Goal: Task Accomplishment & Management: Manage account settings

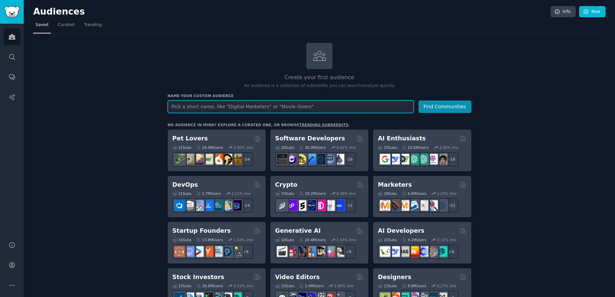
click at [246, 110] on input "text" at bounding box center [291, 107] width 246 height 13
type input "Health and wellness"
click at [418, 101] on button "Find Communities" at bounding box center [444, 107] width 53 height 13
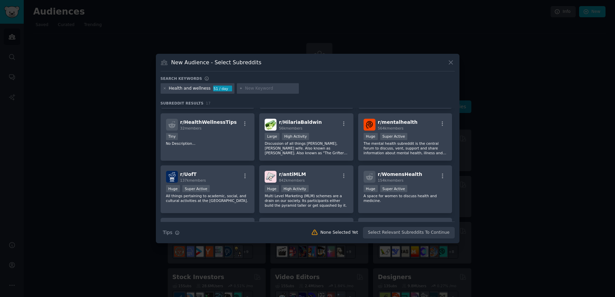
scroll to position [45, 0]
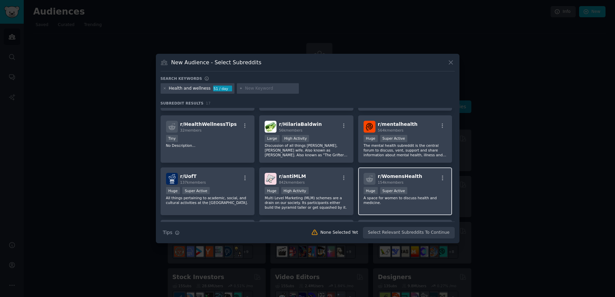
click at [395, 179] on span "r/ WomensHealth" at bounding box center [400, 176] width 44 height 5
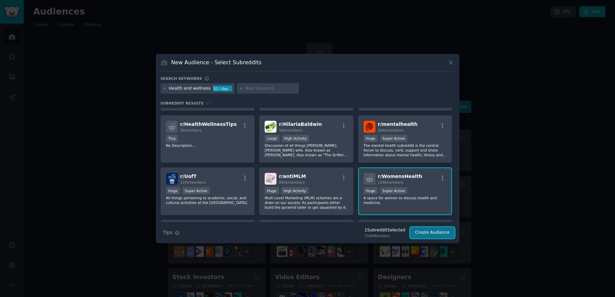
click at [436, 235] on button "Create Audience" at bounding box center [432, 233] width 45 height 12
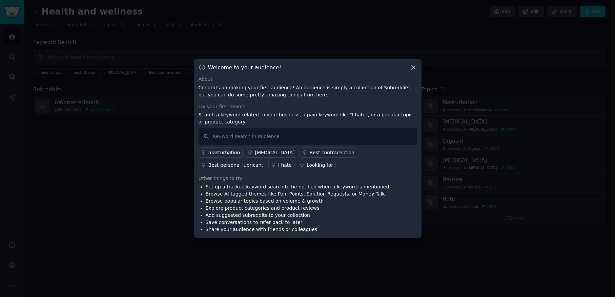
click at [413, 70] on icon at bounding box center [413, 67] width 7 height 7
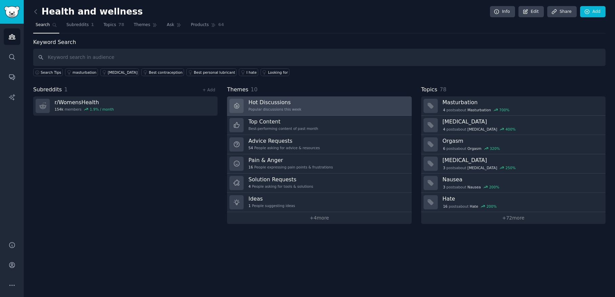
click at [284, 105] on h3 "Hot Discussions" at bounding box center [274, 102] width 53 height 7
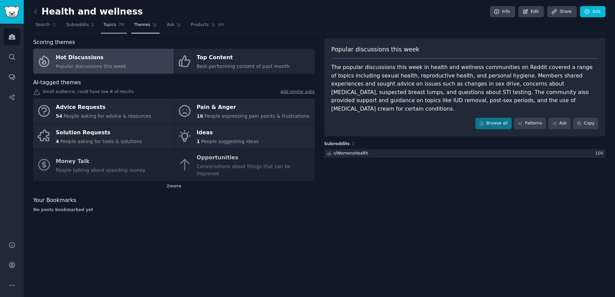
click at [109, 25] on span "Topics" at bounding box center [109, 25] width 13 height 6
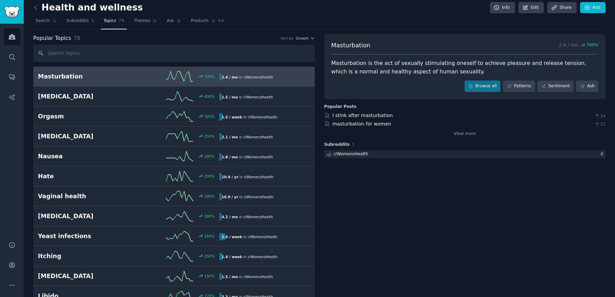
scroll to position [4, 0]
click at [311, 39] on icon "button" at bounding box center [312, 38] width 5 height 5
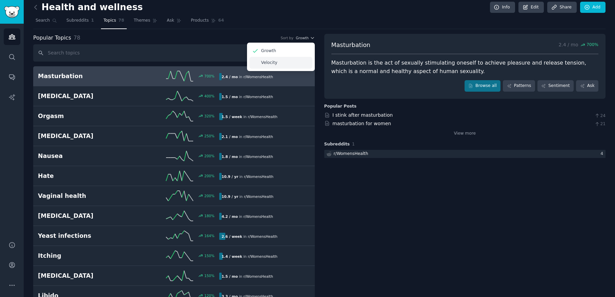
click at [265, 63] on p "Velocity" at bounding box center [269, 63] width 16 height 6
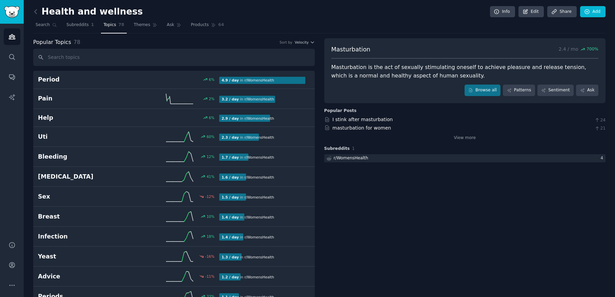
scroll to position [0, 0]
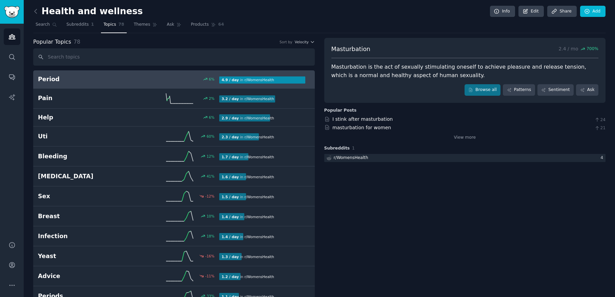
click at [95, 80] on h2 "Period" at bounding box center [83, 79] width 91 height 8
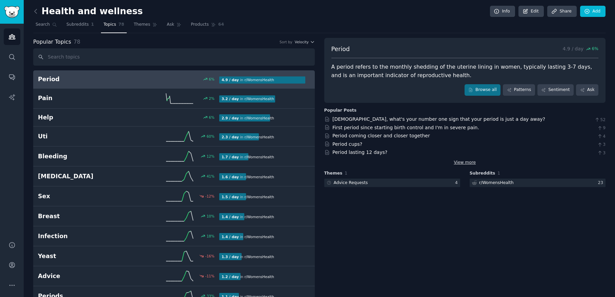
click at [461, 164] on link "View more" at bounding box center [465, 163] width 22 height 6
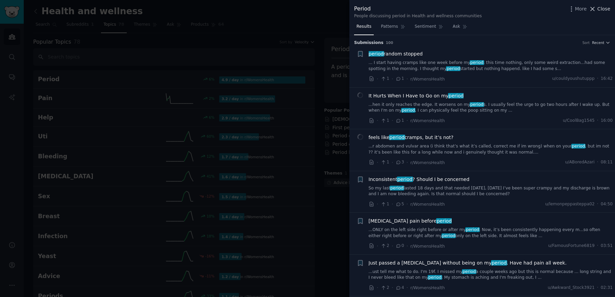
click at [594, 10] on icon at bounding box center [592, 8] width 7 height 7
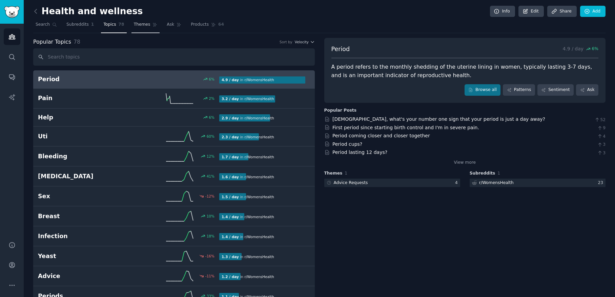
click at [144, 26] on span "Themes" at bounding box center [142, 25] width 17 height 6
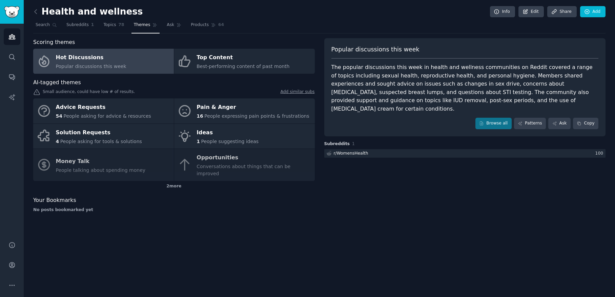
click at [83, 61] on div "Hot Discussions" at bounding box center [91, 58] width 70 height 11
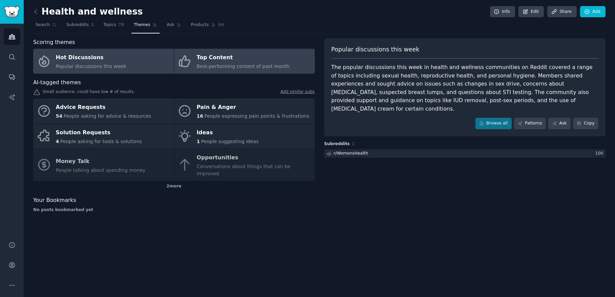
click at [220, 62] on div "Top Content" at bounding box center [243, 58] width 93 height 11
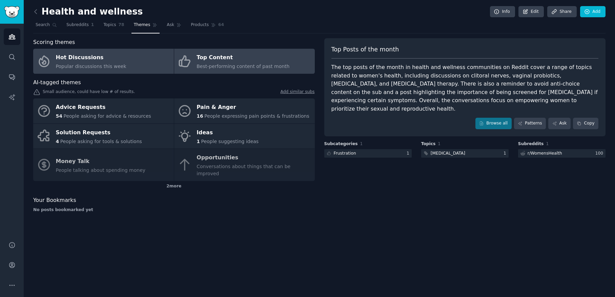
click at [98, 63] on div "Popular discussions this week" at bounding box center [91, 66] width 70 height 7
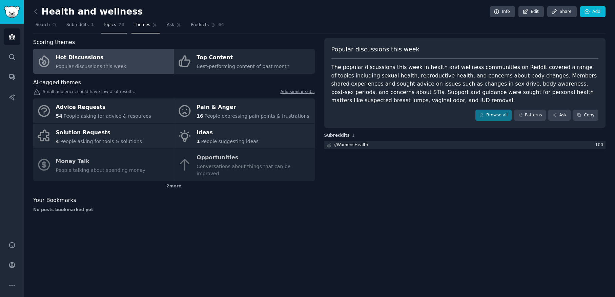
click at [112, 26] on span "Topics" at bounding box center [109, 25] width 13 height 6
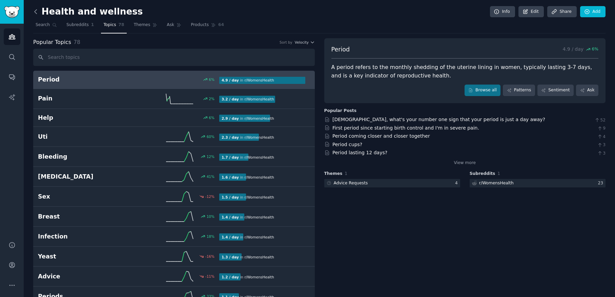
click at [35, 13] on icon at bounding box center [36, 11] width 2 height 4
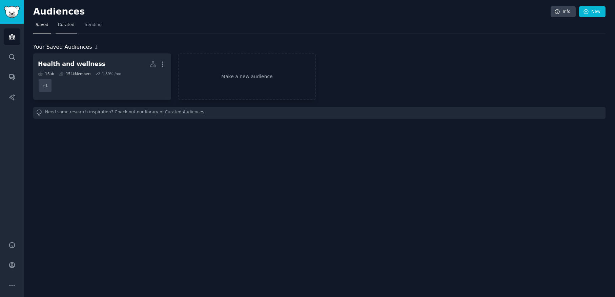
click at [64, 26] on span "Curated" at bounding box center [66, 25] width 17 height 6
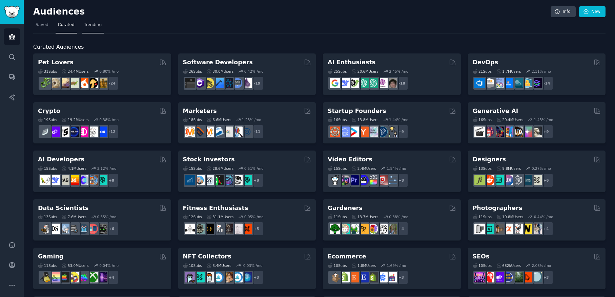
click at [90, 26] on span "Trending" at bounding box center [93, 25] width 18 height 6
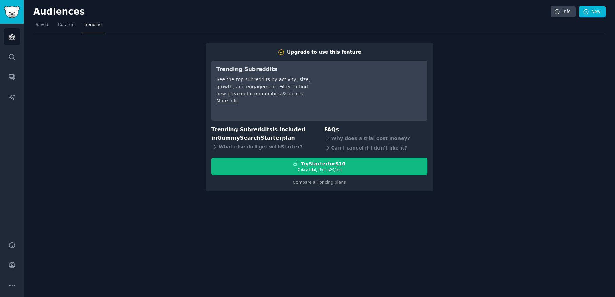
click at [104, 91] on div "Upgrade to use this feature Trending Subreddits See the top subreddits by activ…" at bounding box center [319, 113] width 572 height 158
click at [39, 27] on span "Saved" at bounding box center [42, 25] width 13 height 6
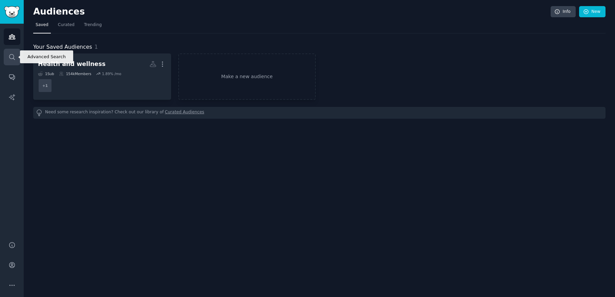
click at [13, 56] on icon "Sidebar" at bounding box center [11, 57] width 7 height 7
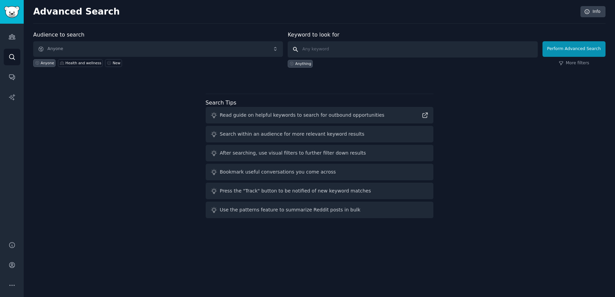
click at [349, 49] on input "text" at bounding box center [413, 49] width 250 height 16
type input "w"
type input "nutrition, sport, women"
click button "Perform Advanced Search" at bounding box center [573, 49] width 63 height 16
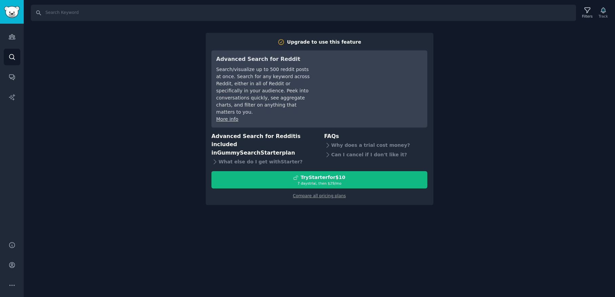
click at [484, 112] on div "Search Filters Track Upgrade to use this feature Advanced Search for Reddit Sea…" at bounding box center [319, 148] width 591 height 297
click at [164, 125] on div "Search Filters Track Upgrade to use this feature Advanced Search for Reddit Sea…" at bounding box center [319, 148] width 591 height 297
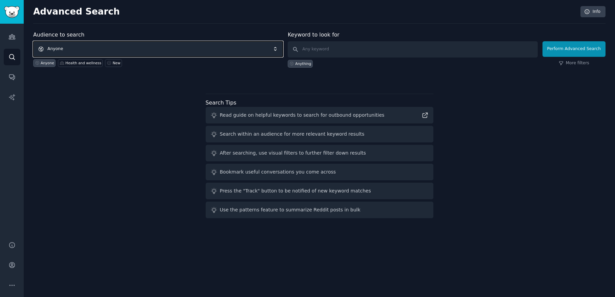
click at [110, 52] on span "Anyone" at bounding box center [158, 49] width 250 height 16
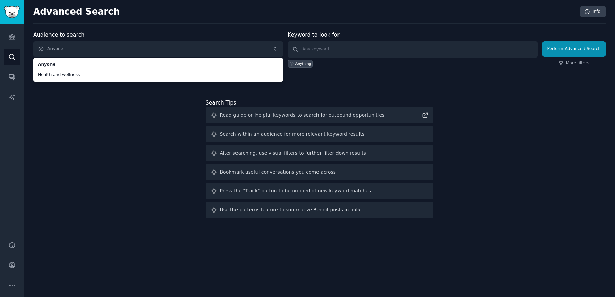
click at [156, 132] on div "Audience to search Anyone Anyone Health and wellness Anyone Health and wellness…" at bounding box center [319, 126] width 572 height 190
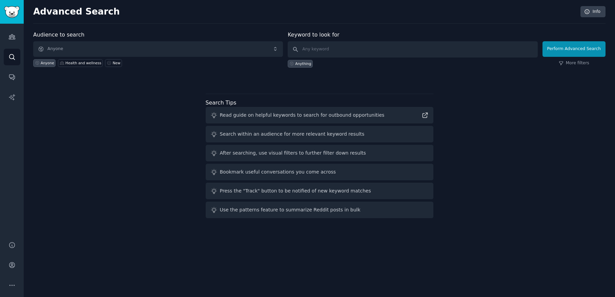
click at [237, 136] on div "Search within an audience for more relevant keyword results" at bounding box center [292, 134] width 145 height 7
click at [219, 136] on div "Search within an audience for more relevant keyword results" at bounding box center [320, 134] width 228 height 17
click at [213, 136] on icon at bounding box center [213, 134] width 5 height 5
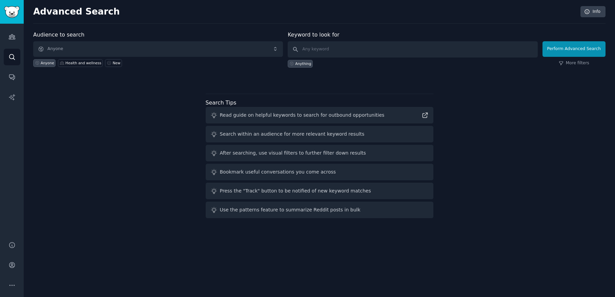
click at [186, 132] on div "Audience to search Anyone Anyone Health and wellness New Keyword to look for An…" at bounding box center [319, 126] width 572 height 190
click at [113, 63] on div "New" at bounding box center [116, 63] width 8 height 5
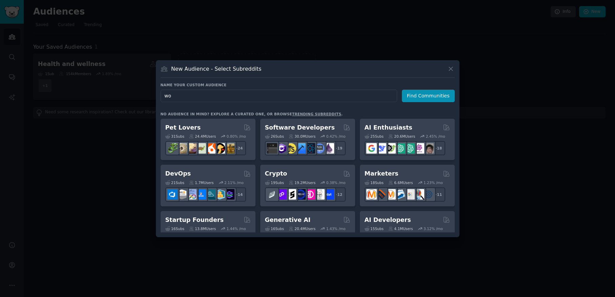
type input "w"
type input "women aging"
click button "Find Communities" at bounding box center [428, 96] width 53 height 13
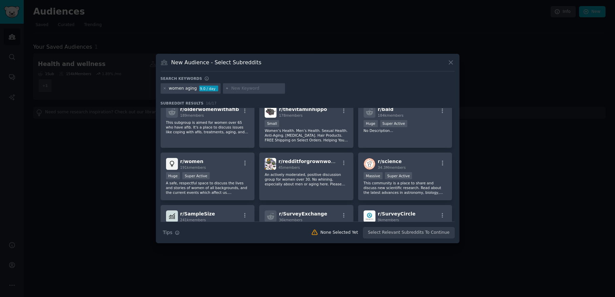
scroll to position [60, 0]
click at [220, 181] on div ">= 95th percentile for submissions / day Huge Super Active" at bounding box center [207, 177] width 83 height 8
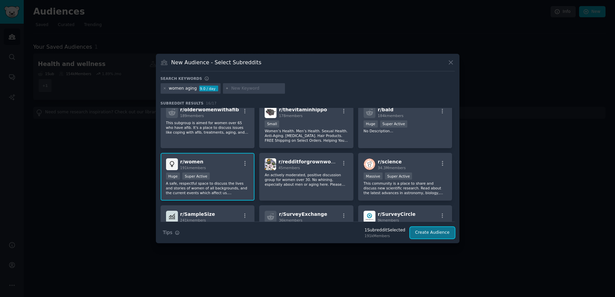
click at [437, 232] on button "Create Audience" at bounding box center [432, 233] width 45 height 12
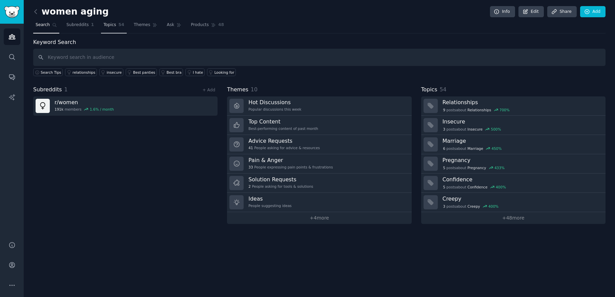
click at [106, 25] on span "Topics" at bounding box center [109, 25] width 13 height 6
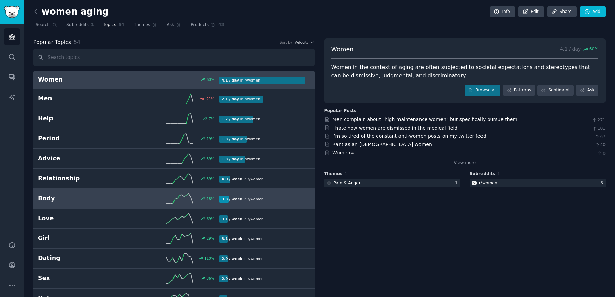
click at [77, 200] on h2 "Body" at bounding box center [83, 198] width 91 height 8
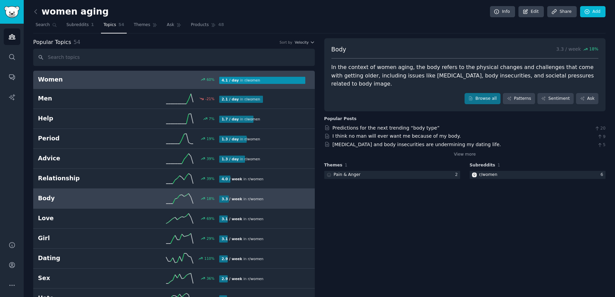
click at [88, 81] on h2 "Women" at bounding box center [83, 80] width 91 height 8
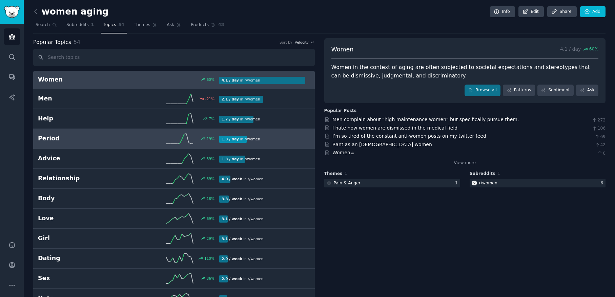
click at [72, 142] on h2 "Period" at bounding box center [83, 139] width 91 height 8
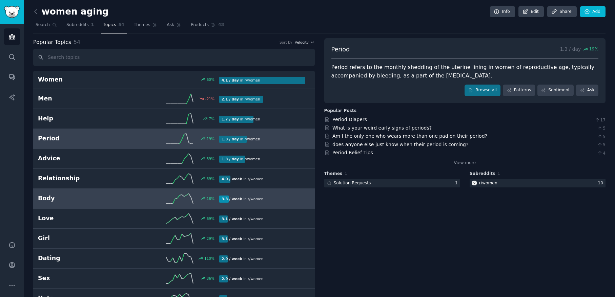
click at [88, 201] on h2 "Body" at bounding box center [83, 198] width 91 height 8
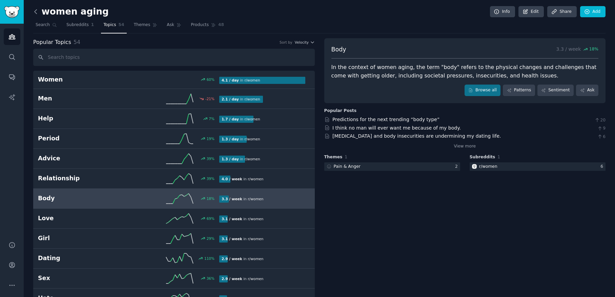
click at [36, 11] on icon at bounding box center [35, 11] width 7 height 7
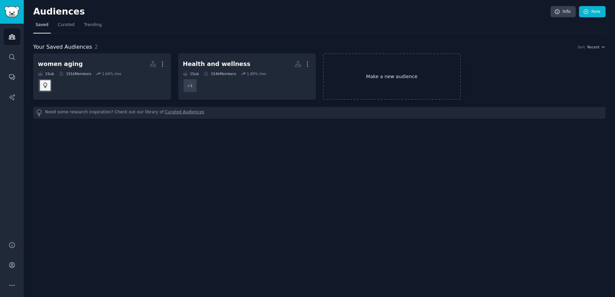
click at [380, 77] on link "Make a new audience" at bounding box center [392, 77] width 138 height 46
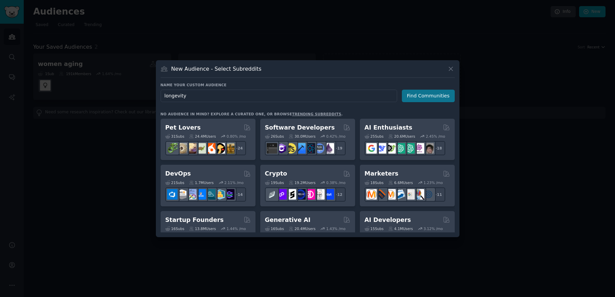
type input "longevity"
click at [431, 99] on button "Find Communities" at bounding box center [428, 96] width 53 height 13
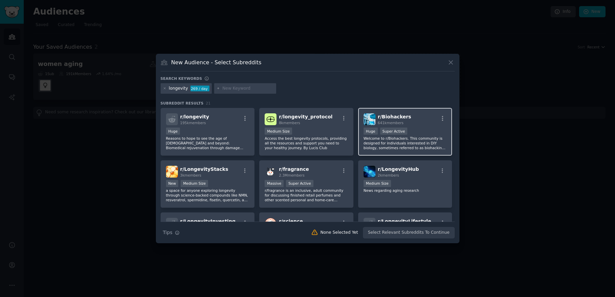
click at [413, 136] on div ">= 95th percentile for submissions / day Huge Super Active" at bounding box center [405, 132] width 83 height 8
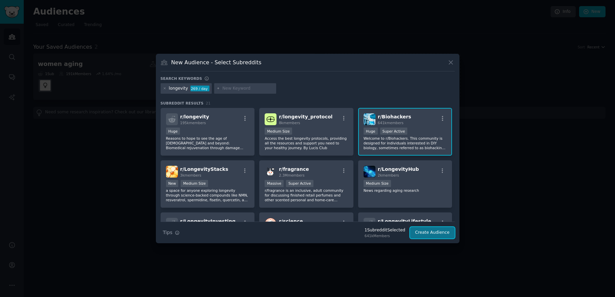
click at [436, 234] on button "Create Audience" at bounding box center [432, 233] width 45 height 12
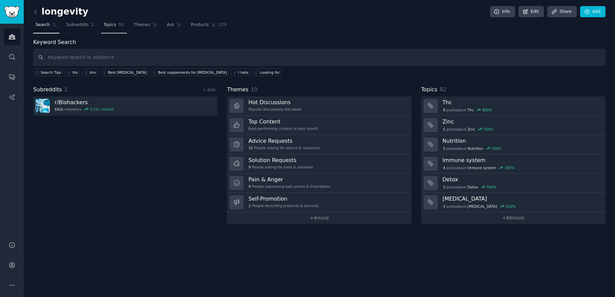
click at [111, 26] on span "Topics" at bounding box center [109, 25] width 13 height 6
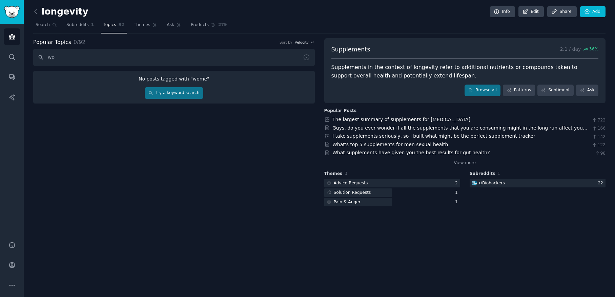
type input "w"
type input "f"
type input "w"
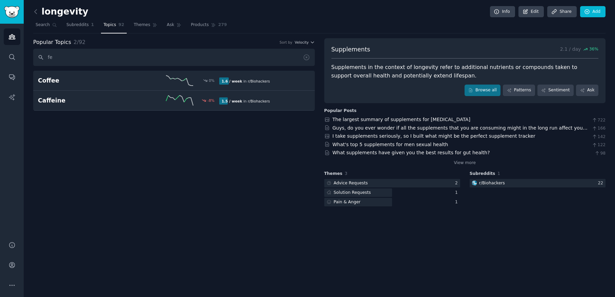
type input "f"
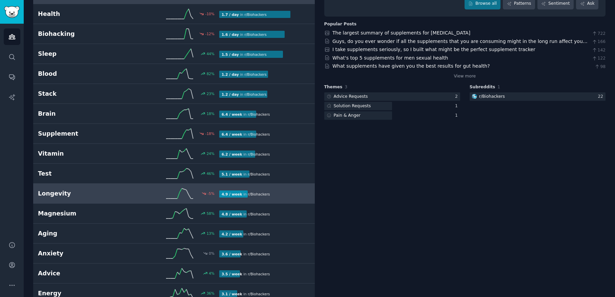
scroll to position [88, 0]
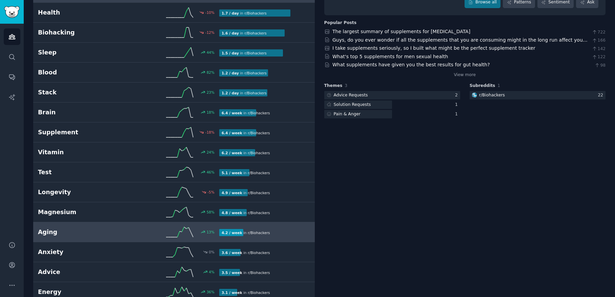
click at [108, 235] on h2 "Aging" at bounding box center [83, 232] width 91 height 8
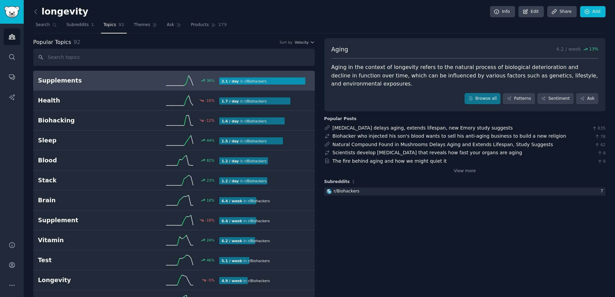
click at [101, 89] on link "Supplements 36 % 2.1 / day in r/ Biohackers" at bounding box center [174, 81] width 282 height 20
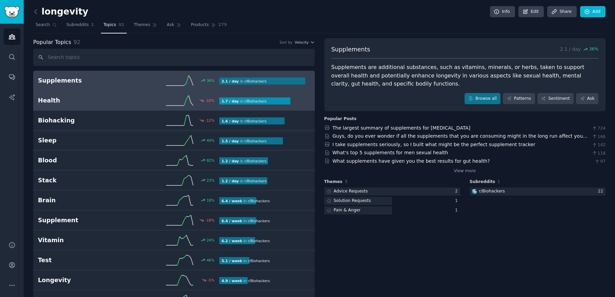
click at [87, 103] on h2 "Health" at bounding box center [83, 101] width 91 height 8
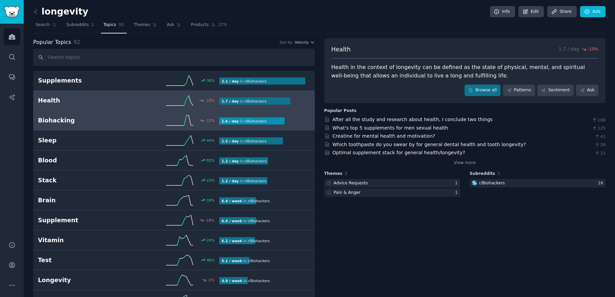
click at [80, 122] on h2 "Biohacking" at bounding box center [83, 121] width 91 height 8
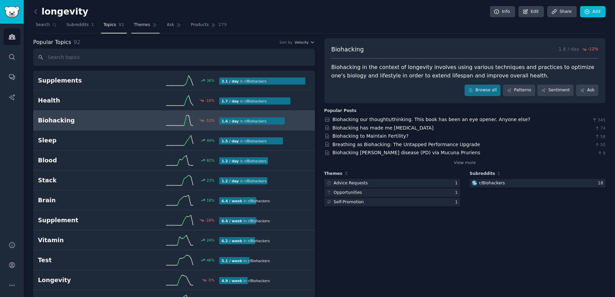
click at [141, 27] on span "Themes" at bounding box center [142, 25] width 17 height 6
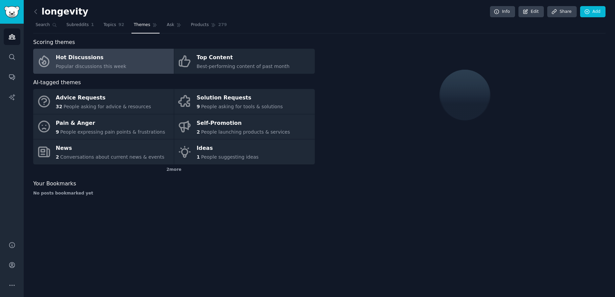
click at [93, 63] on div "Popular discussions this week" at bounding box center [91, 66] width 70 height 7
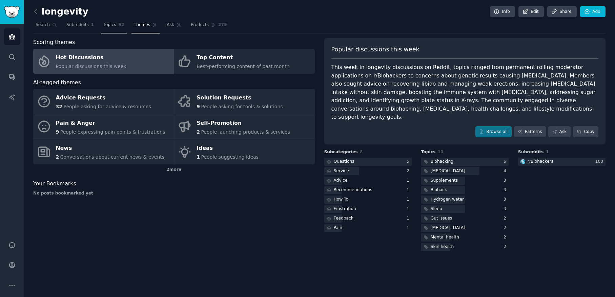
click at [111, 29] on link "Topics 92" at bounding box center [113, 27] width 25 height 14
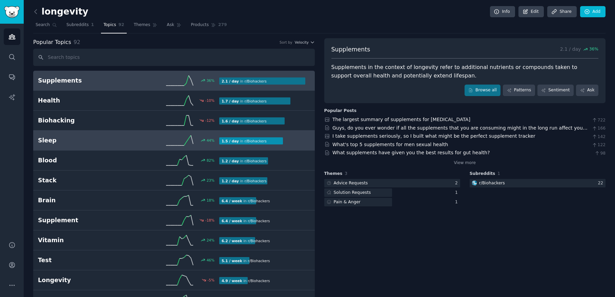
click at [87, 142] on h2 "Sleep" at bounding box center [83, 141] width 91 height 8
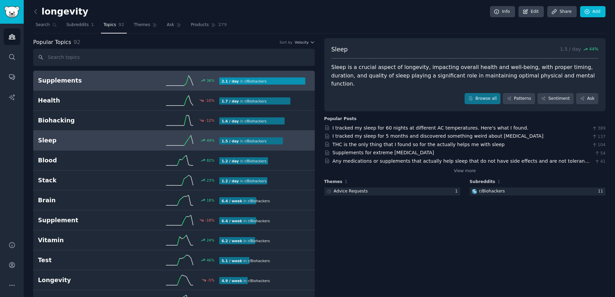
click at [83, 79] on h2 "Supplements" at bounding box center [83, 81] width 91 height 8
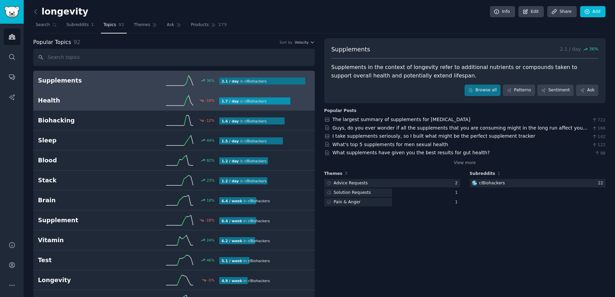
click at [76, 101] on h2 "Health" at bounding box center [83, 101] width 91 height 8
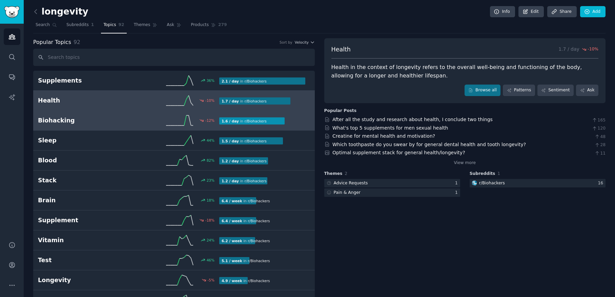
click at [78, 125] on div "Biohacking -12 % 1.6 / day in r/ Biohackers" at bounding box center [174, 121] width 272 height 10
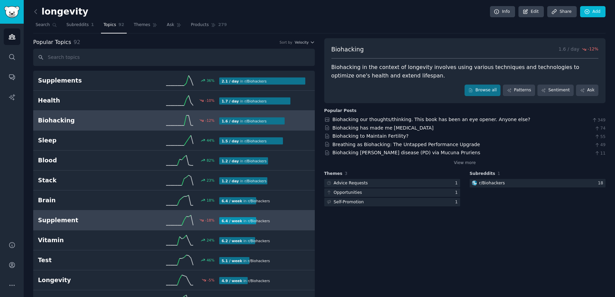
click at [96, 221] on h2 "Supplement" at bounding box center [83, 221] width 91 height 8
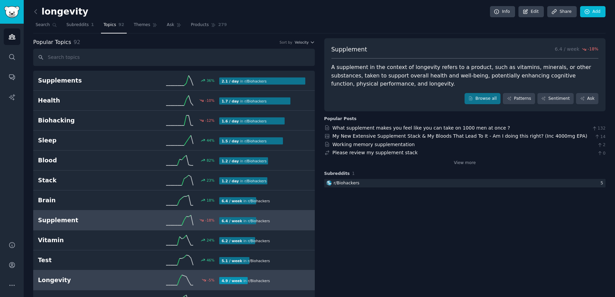
click at [92, 278] on h2 "Longevity" at bounding box center [83, 280] width 91 height 8
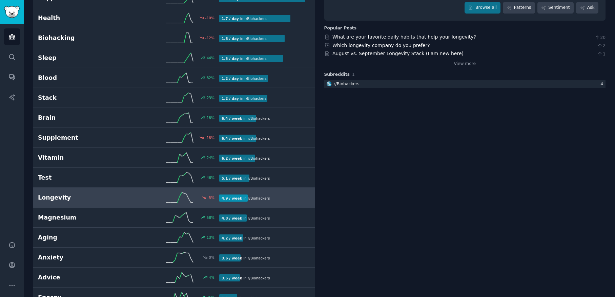
scroll to position [85, 0]
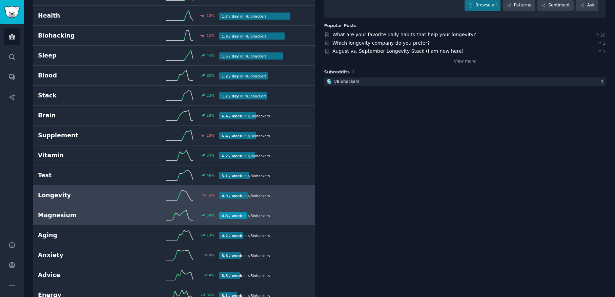
click at [78, 219] on h2 "Magnesium" at bounding box center [83, 215] width 91 height 8
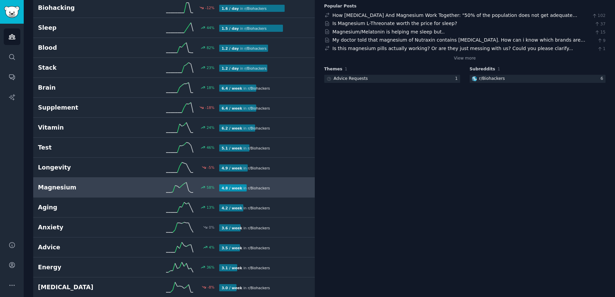
scroll to position [115, 0]
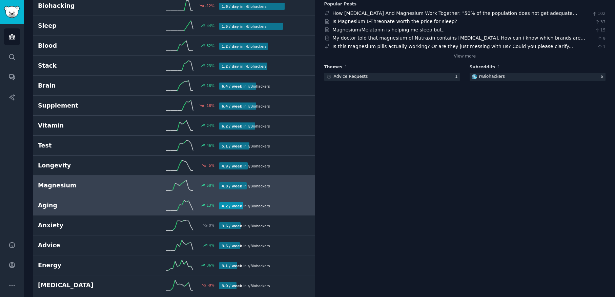
click at [82, 214] on link "Aging 13 % 4.2 / week in r/ Biohackers" at bounding box center [174, 206] width 282 height 20
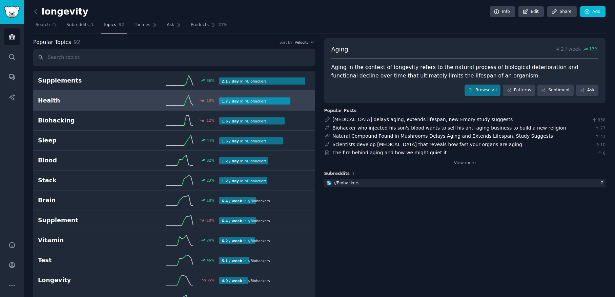
click at [58, 102] on h2 "Health" at bounding box center [83, 101] width 91 height 8
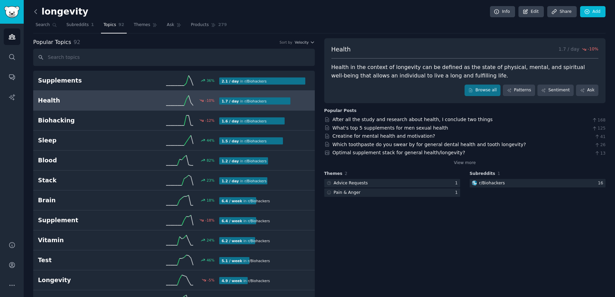
click at [35, 12] on icon at bounding box center [36, 11] width 2 height 4
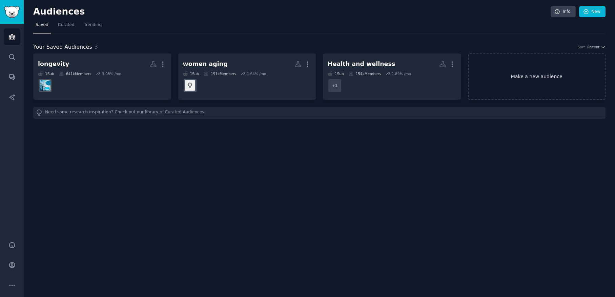
click at [554, 77] on link "Make a new audience" at bounding box center [537, 77] width 138 height 46
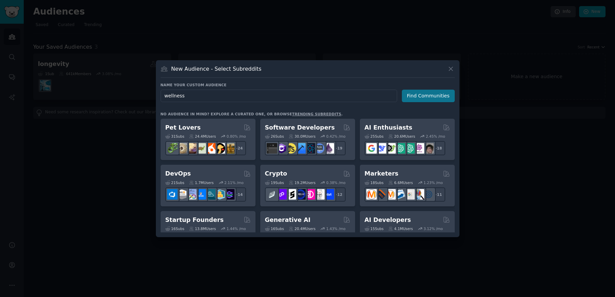
type input "wellness"
click at [420, 95] on button "Find Communities" at bounding box center [428, 96] width 53 height 13
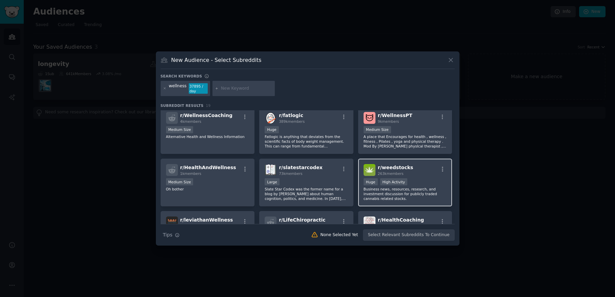
scroll to position [144, 0]
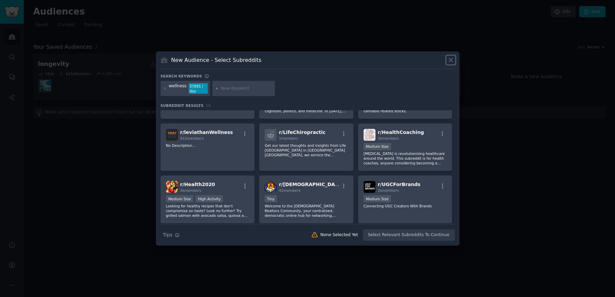
click at [452, 61] on icon at bounding box center [450, 60] width 7 height 7
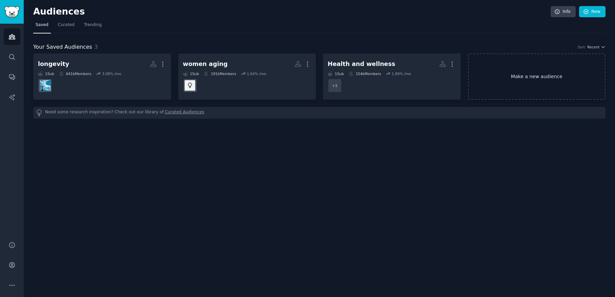
click at [529, 83] on link "Make a new audience" at bounding box center [537, 77] width 138 height 46
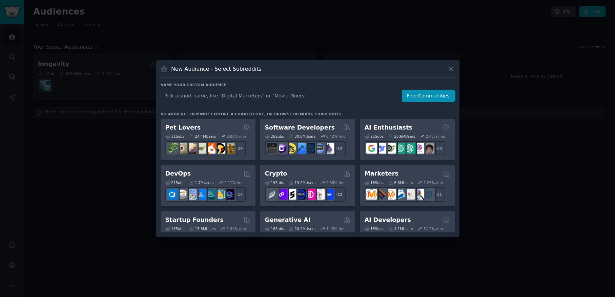
click at [203, 100] on input "text" at bounding box center [279, 96] width 237 height 13
type input "women"
click at [443, 98] on button "Find Communities" at bounding box center [428, 96] width 53 height 13
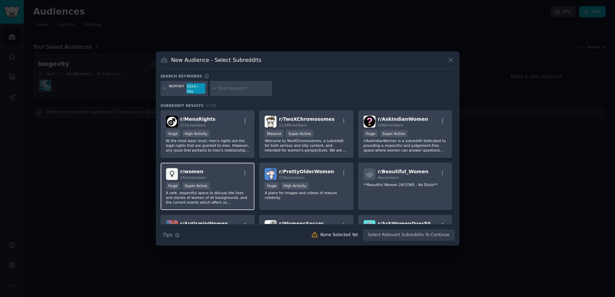
click at [219, 186] on div "Huge Super Active" at bounding box center [207, 187] width 83 height 8
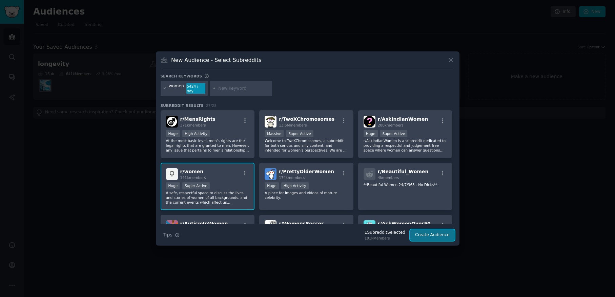
click at [440, 236] on button "Create Audience" at bounding box center [432, 236] width 45 height 12
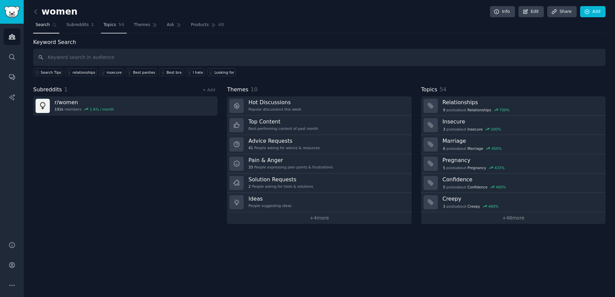
click at [110, 26] on span "Topics" at bounding box center [109, 25] width 13 height 6
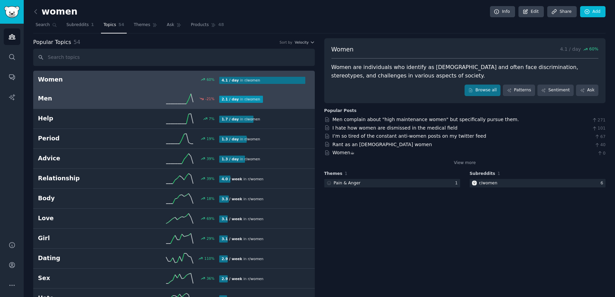
click at [65, 103] on div "Men -21 % 2.1 / day in r/ women" at bounding box center [174, 99] width 272 height 10
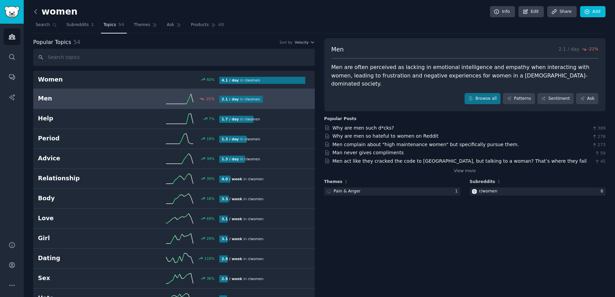
click at [36, 13] on icon at bounding box center [36, 11] width 2 height 4
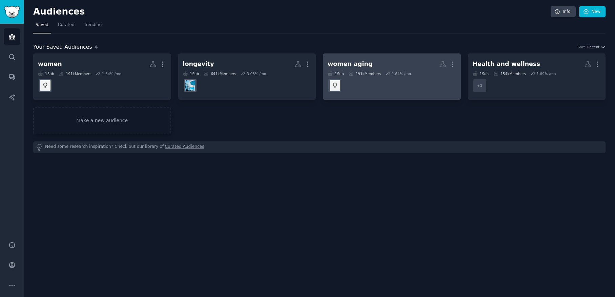
click at [350, 70] on h2 "women aging Custom Audience More" at bounding box center [392, 64] width 128 height 12
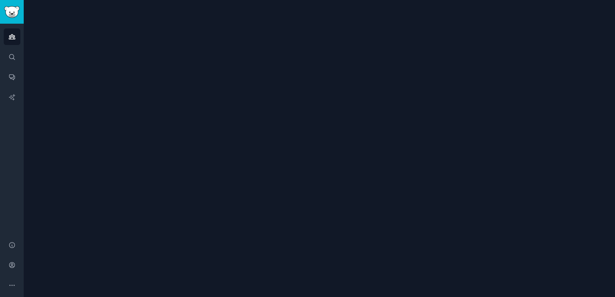
click at [350, 70] on div at bounding box center [319, 148] width 591 height 297
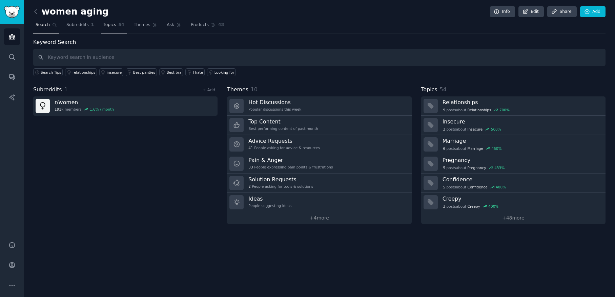
click at [104, 23] on span "Topics" at bounding box center [109, 25] width 13 height 6
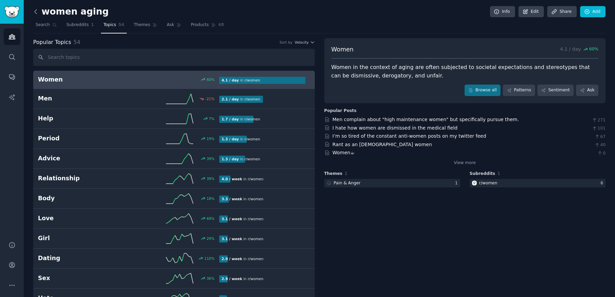
click at [37, 15] on icon at bounding box center [35, 11] width 7 height 7
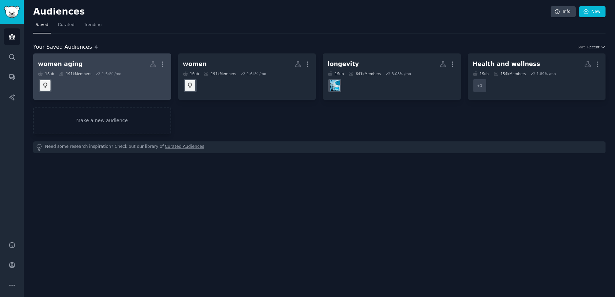
click at [71, 69] on h2 "women aging More" at bounding box center [102, 64] width 128 height 12
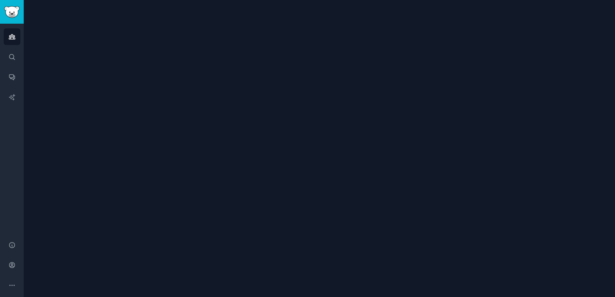
click at [71, 69] on div at bounding box center [319, 148] width 591 height 297
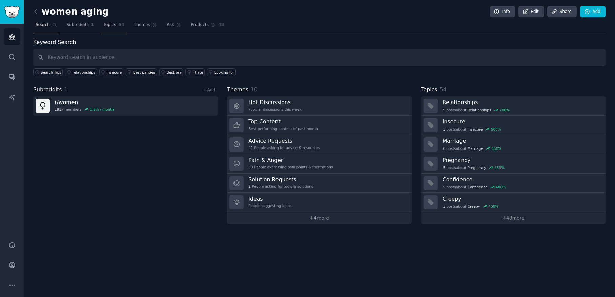
click at [116, 24] on link "Topics 54" at bounding box center [113, 27] width 25 height 14
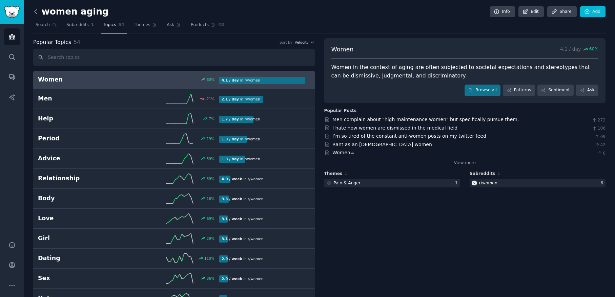
click at [35, 14] on icon at bounding box center [35, 11] width 7 height 7
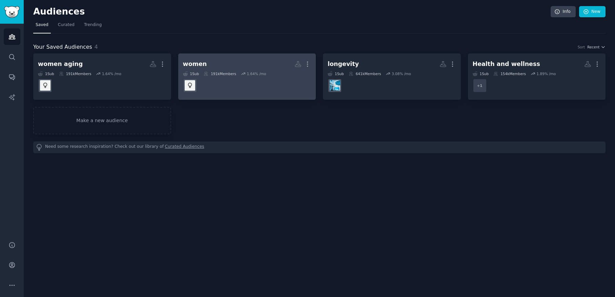
click at [245, 73] on icon at bounding box center [243, 73] width 5 height 5
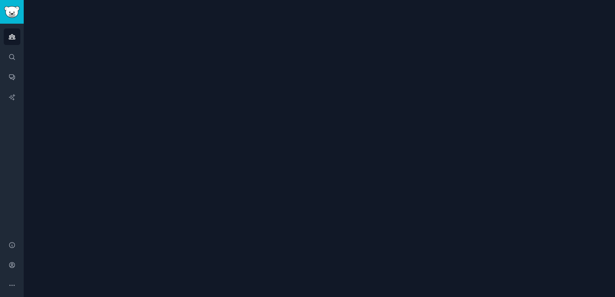
click at [245, 73] on div at bounding box center [319, 148] width 591 height 297
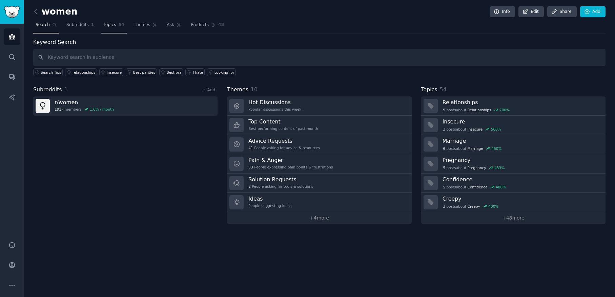
click at [111, 26] on span "Topics" at bounding box center [109, 25] width 13 height 6
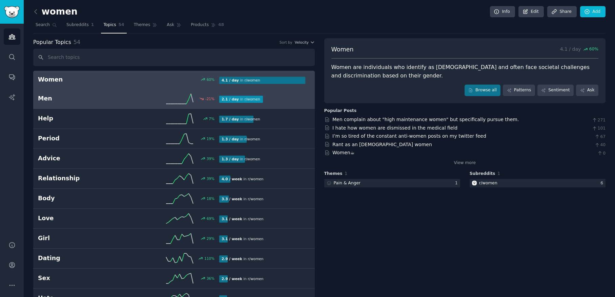
click at [51, 102] on h2 "Men" at bounding box center [83, 99] width 91 height 8
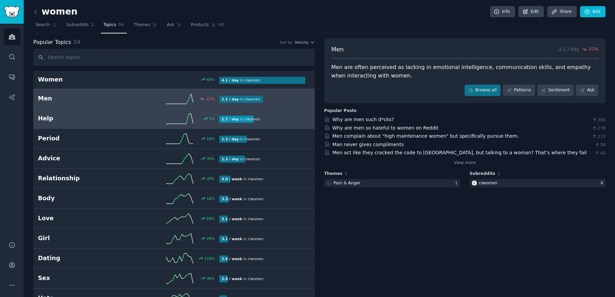
click at [50, 121] on h2 "Help" at bounding box center [83, 119] width 91 height 8
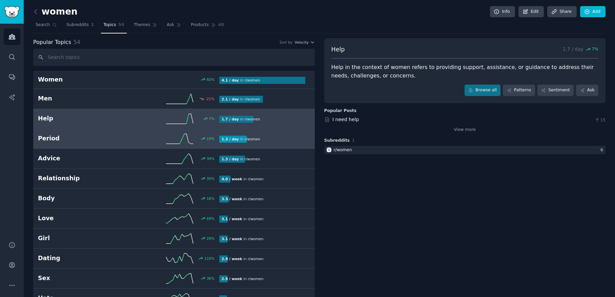
click at [48, 140] on h2 "Period" at bounding box center [83, 139] width 91 height 8
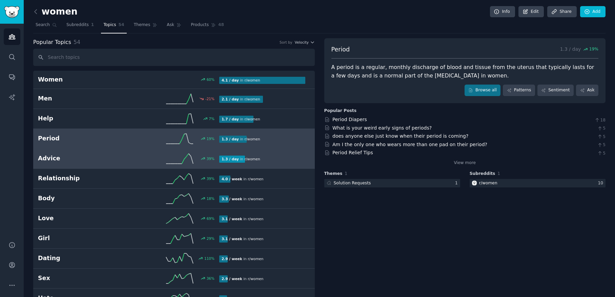
click at [50, 158] on h2 "Advice" at bounding box center [83, 159] width 91 height 8
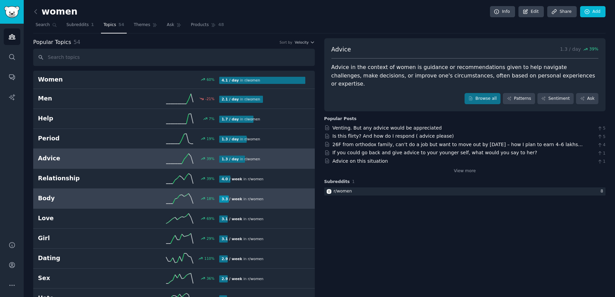
click at [48, 199] on h2 "Body" at bounding box center [83, 198] width 91 height 8
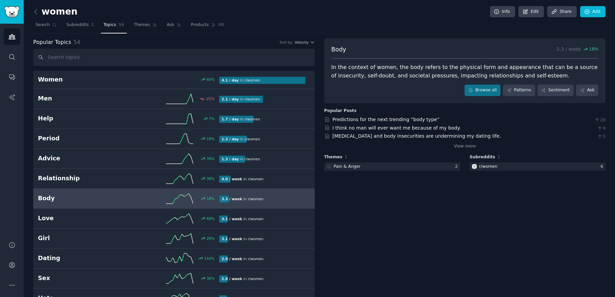
click at [37, 12] on icon at bounding box center [35, 11] width 7 height 7
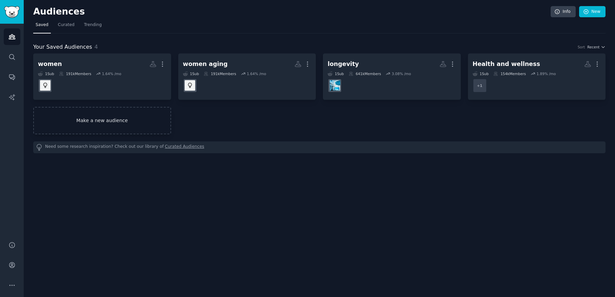
click at [114, 123] on link "Make a new audience" at bounding box center [102, 120] width 138 height 27
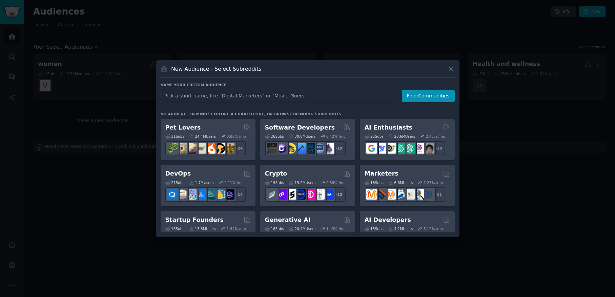
click at [182, 96] on input "text" at bounding box center [279, 96] width 237 height 13
click at [450, 70] on icon at bounding box center [450, 68] width 7 height 7
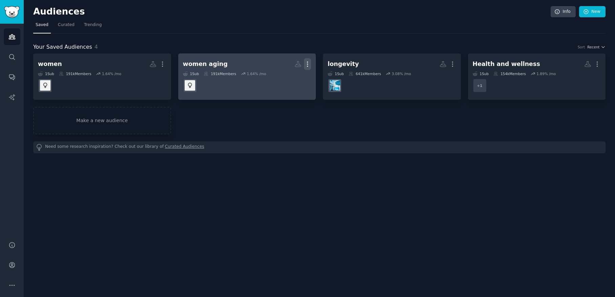
click at [308, 66] on icon "button" at bounding box center [307, 64] width 1 height 5
click at [290, 79] on p "Delete" at bounding box center [289, 78] width 16 height 7
